Goal: Navigation & Orientation: Find specific page/section

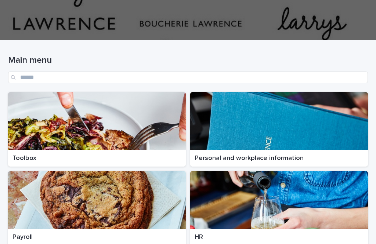
scroll to position [55, 0]
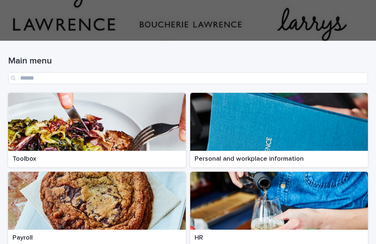
click at [145, 110] on div at bounding box center [97, 122] width 178 height 58
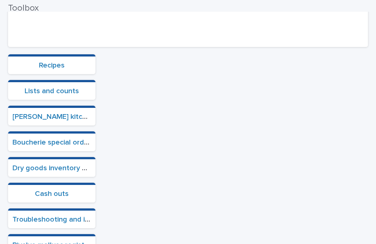
scroll to position [179, 0]
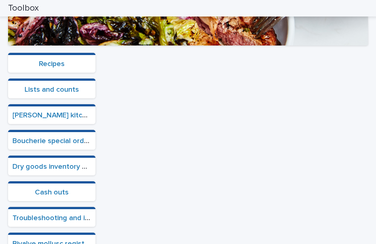
click at [69, 138] on link "Boucherie special orders" at bounding box center [54, 141] width 82 height 7
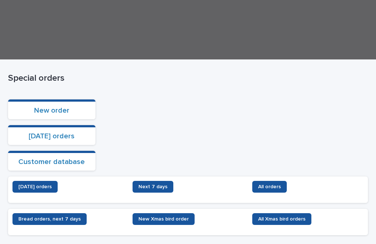
scroll to position [75, 0]
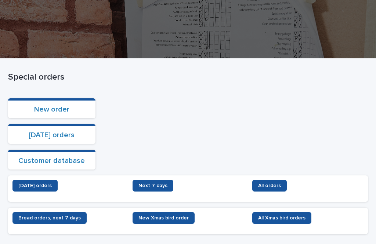
click at [56, 132] on link "[DATE] orders" at bounding box center [52, 135] width 46 height 7
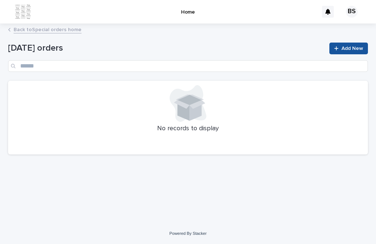
click at [64, 25] on link "Back to Special orders home" at bounding box center [48, 29] width 68 height 8
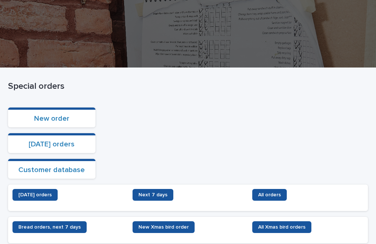
scroll to position [69, 0]
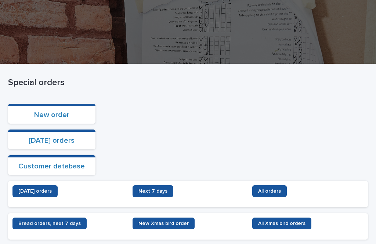
click at [42, 186] on link "[DATE] orders" at bounding box center [35, 192] width 45 height 12
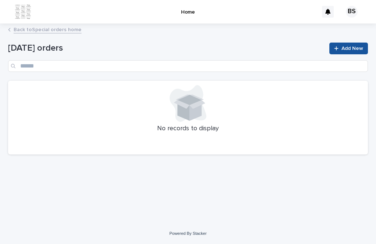
click at [78, 25] on link "Back to Special orders home" at bounding box center [48, 29] width 68 height 8
